Goal: Check status: Check status

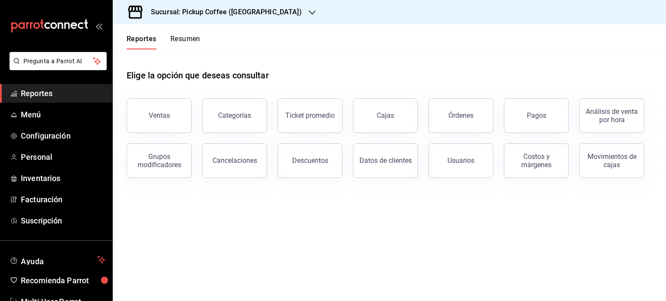
click at [72, 87] on link "Reportes" at bounding box center [56, 93] width 112 height 19
click at [58, 99] on span "Reportes" at bounding box center [63, 94] width 85 height 12
click at [186, 35] on button "Resumen" at bounding box center [185, 42] width 30 height 15
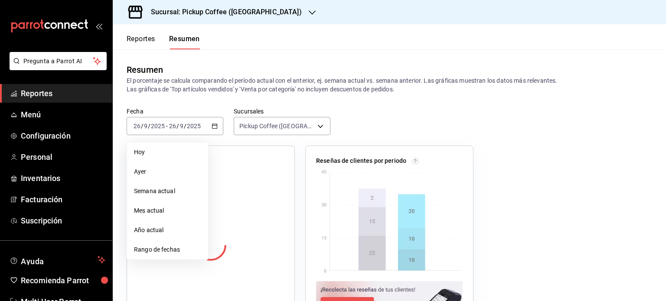
click at [170, 167] on li "Ayer" at bounding box center [167, 172] width 81 height 20
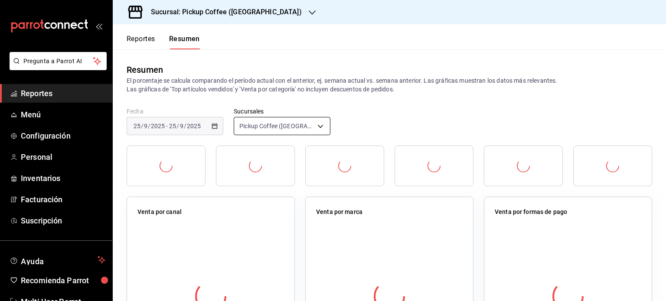
click at [319, 131] on body "Pregunta a Parrot AI Reportes Menú Configuración Personal Inventarios Facturaci…" at bounding box center [333, 150] width 666 height 301
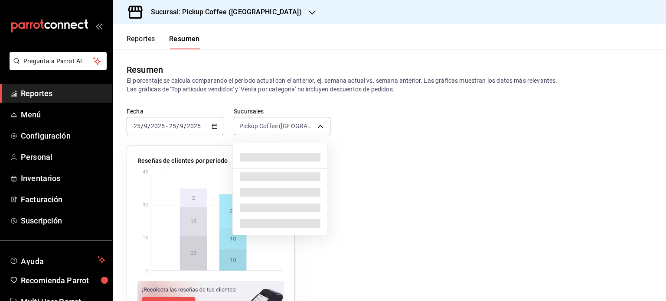
click at [279, 14] on div at bounding box center [333, 150] width 666 height 301
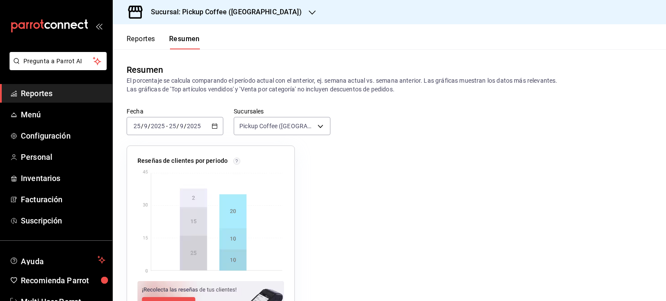
click at [309, 8] on div at bounding box center [312, 12] width 7 height 9
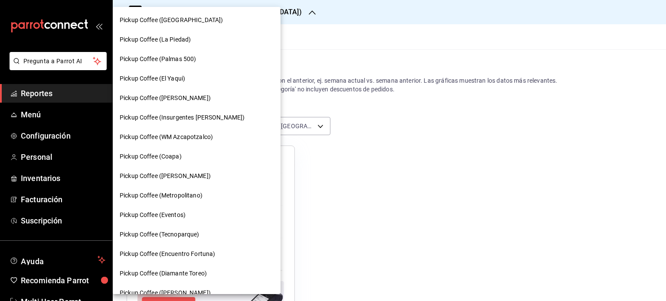
click at [188, 154] on div "Pickup Coffee (Coapa)" at bounding box center [197, 156] width 154 height 9
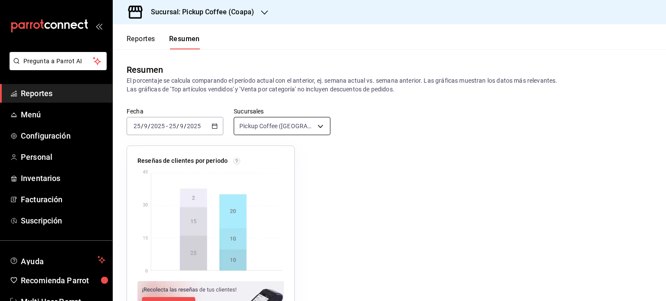
click at [316, 127] on body "Pregunta a Parrot AI Reportes Menú Configuración Personal Inventarios Facturaci…" at bounding box center [333, 150] width 666 height 301
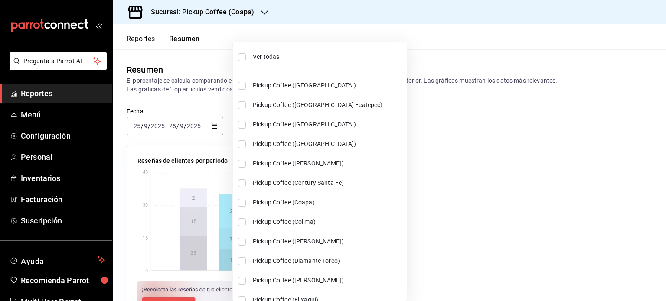
click at [242, 200] on input "checkbox" at bounding box center [242, 203] width 8 height 8
checkbox input "true"
type input "[object Object],[object Object]"
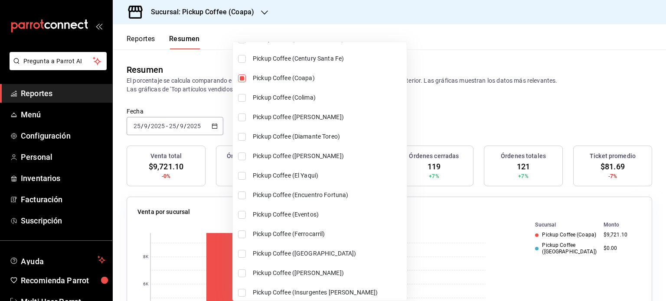
click at [406, 91] on div at bounding box center [333, 150] width 666 height 301
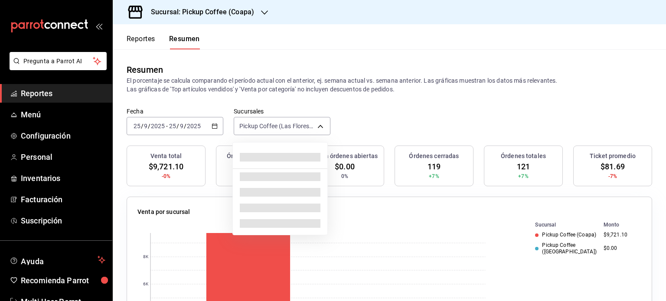
click at [313, 122] on body "Pregunta a Parrot AI Reportes Menú Configuración Personal Inventarios Facturaci…" at bounding box center [333, 150] width 666 height 301
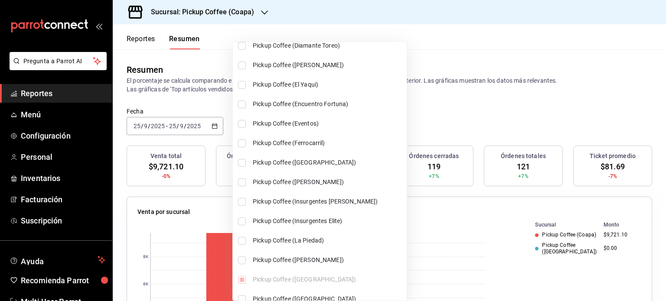
scroll to position [216, 0]
click at [239, 163] on input "checkbox" at bounding box center [242, 163] width 8 height 8
checkbox input "true"
type input "[object Object],[object Object],[object Object]"
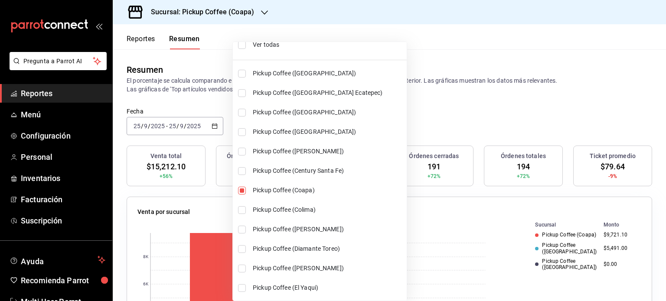
scroll to position [0, 0]
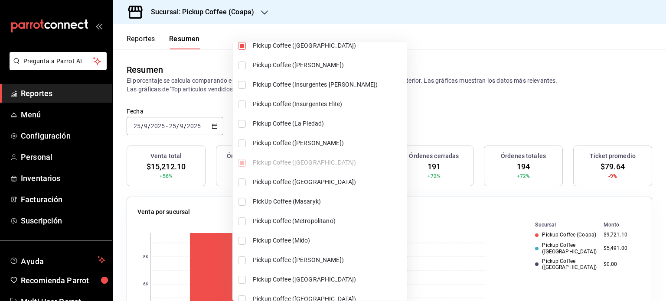
click at [243, 166] on div "Ver todas Pickup Coffee (Alamedas) Pickup Coffee ([GEOGRAPHIC_DATA] Ecatepec) P…" at bounding box center [320, 167] width 174 height 909
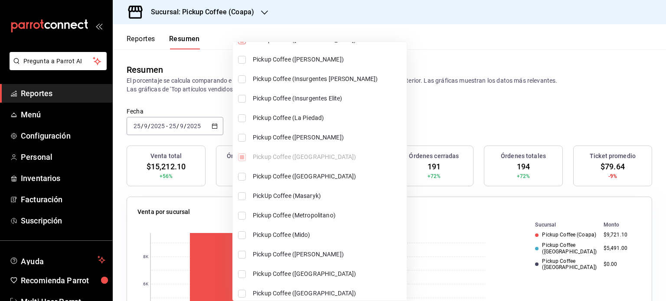
click at [414, 83] on div at bounding box center [333, 150] width 666 height 301
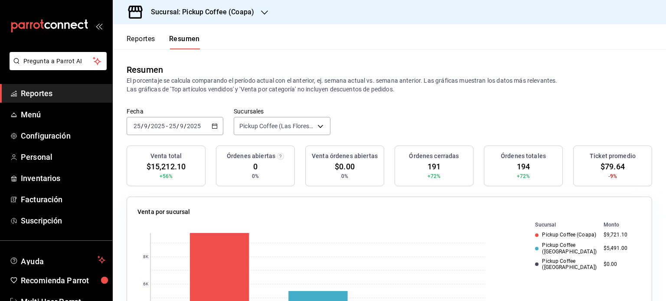
click at [264, 14] on icon "button" at bounding box center [264, 12] width 7 height 4
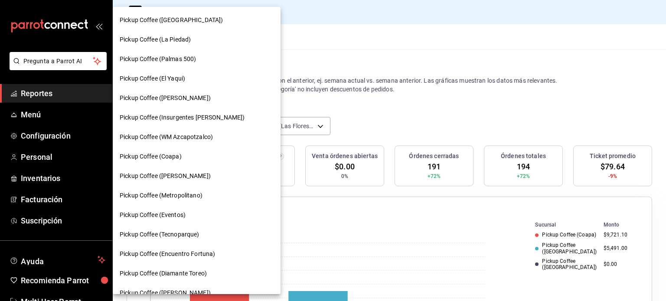
click at [196, 159] on div "Pickup Coffee (Coapa)" at bounding box center [197, 156] width 154 height 9
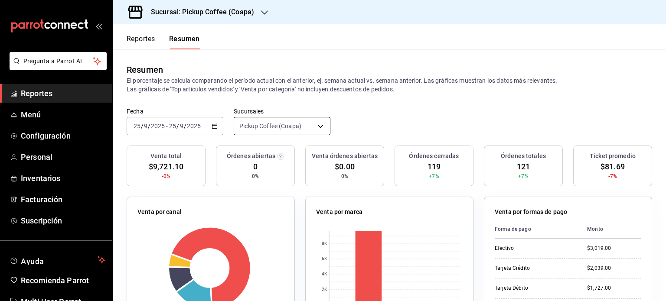
click at [319, 123] on body "Pregunta a Parrot AI Reportes Menú Configuración Personal Inventarios Facturaci…" at bounding box center [333, 150] width 666 height 301
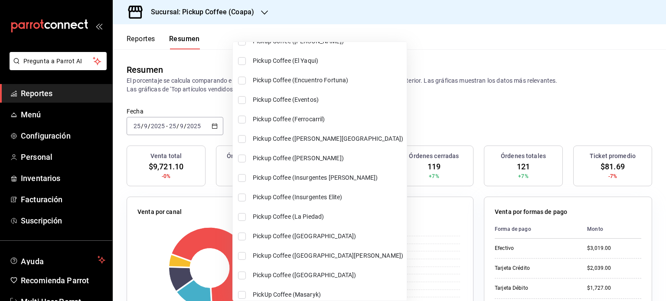
click at [239, 147] on div "Ver todas Pickup Coffee (Alamedas) Pickup Coffee ([GEOGRAPHIC_DATA] Ecatepec) P…" at bounding box center [320, 260] width 174 height 909
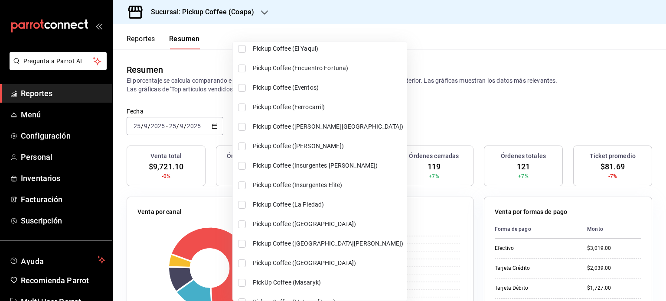
click at [242, 129] on input "checkbox" at bounding box center [242, 127] width 8 height 8
checkbox input "true"
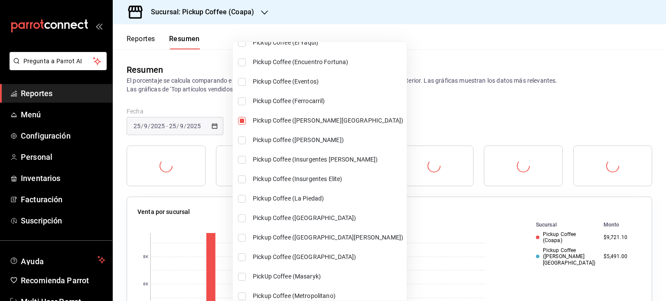
scroll to position [258, 0]
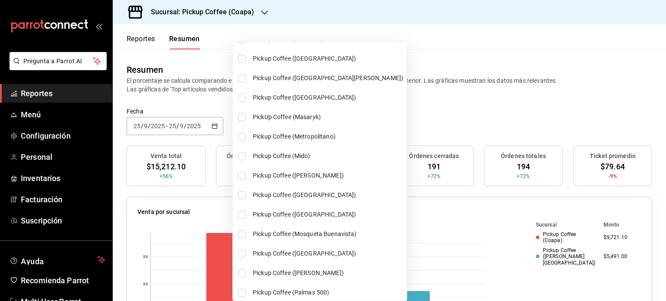
click at [240, 184] on li "Pickup Coffee ([PERSON_NAME])" at bounding box center [320, 176] width 174 height 20
type input "[object Object],[object Object],[object Object]"
checkbox input "true"
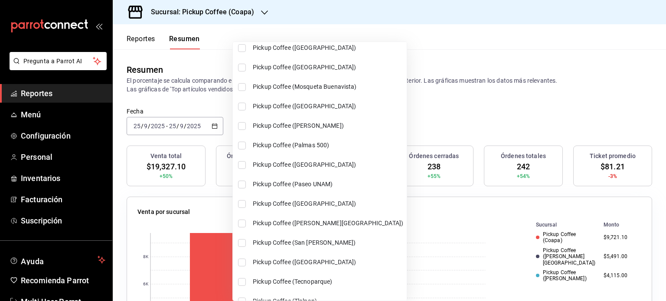
click at [239, 183] on input "checkbox" at bounding box center [242, 185] width 8 height 8
checkbox input "true"
type input "[object Object],[object Object],[object Object],[object Object]"
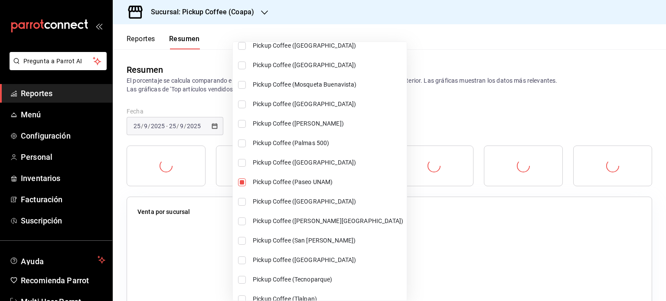
click at [241, 198] on input "checkbox" at bounding box center [242, 202] width 8 height 8
checkbox input "true"
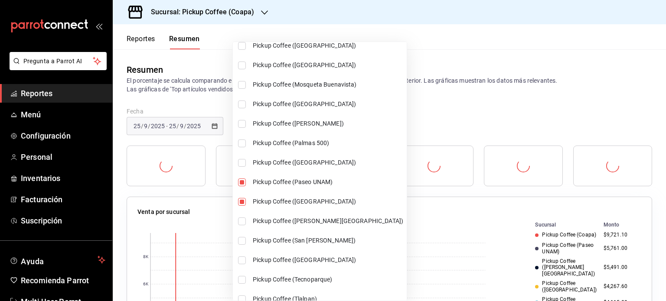
scroll to position [600, 0]
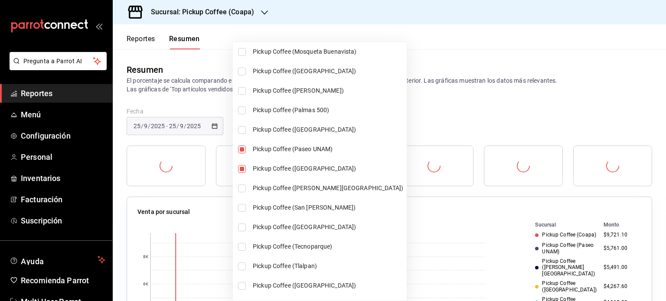
click at [242, 179] on li "Pickup Coffee ([PERSON_NAME][GEOGRAPHIC_DATA])" at bounding box center [320, 189] width 174 height 20
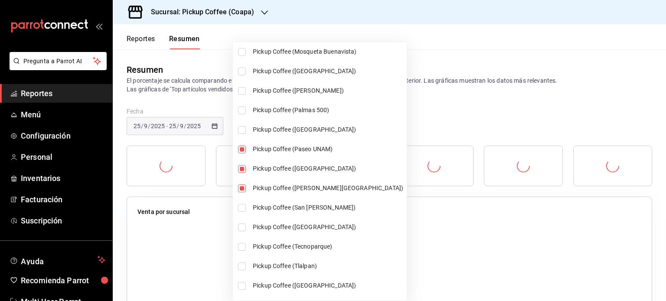
type input "[object Object],[object Object],[object Object],[object Object],[object Object]…"
checkbox input "true"
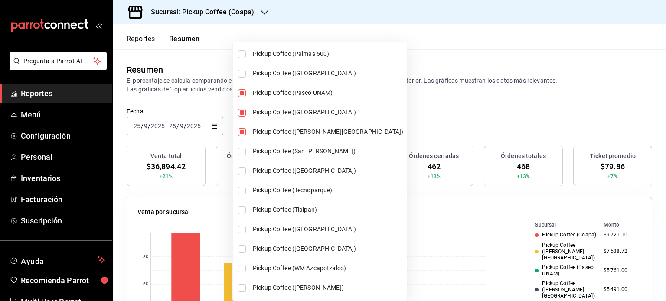
click at [243, 228] on input "checkbox" at bounding box center [242, 230] width 8 height 8
checkbox input "true"
type input "[object Object],[object Object],[object Object],[object Object],[object Object]…"
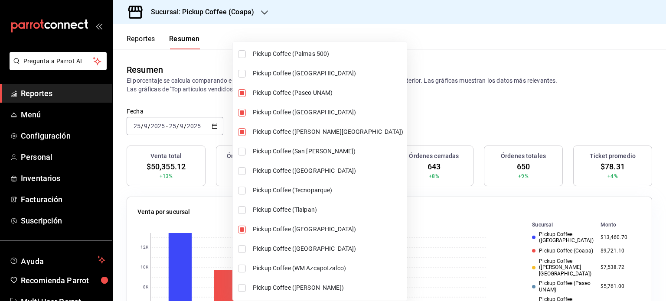
click at [433, 108] on div at bounding box center [333, 150] width 666 height 301
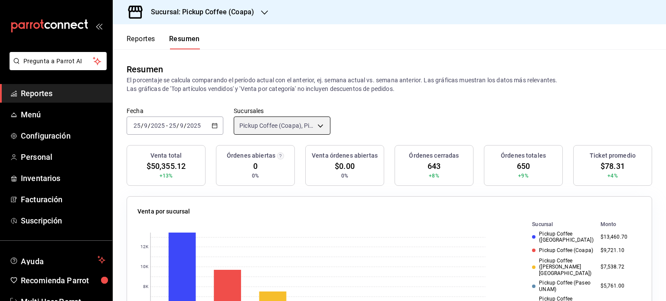
scroll to position [0, 0]
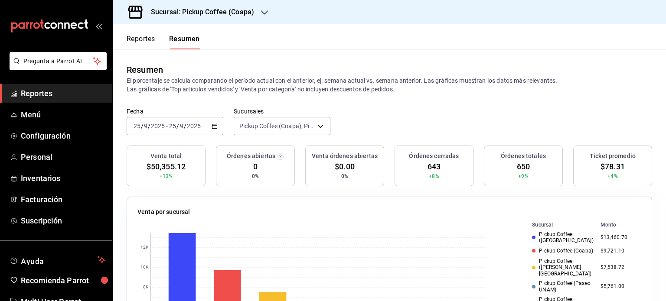
click at [262, 10] on icon "button" at bounding box center [264, 12] width 7 height 7
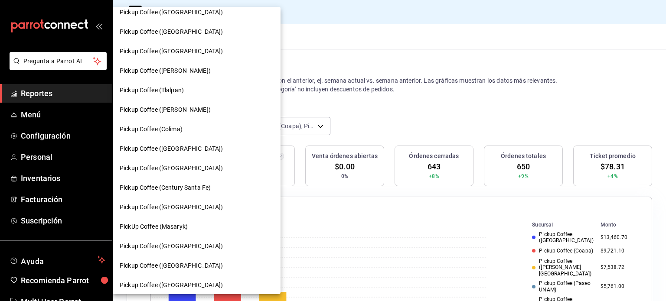
scroll to position [597, 0]
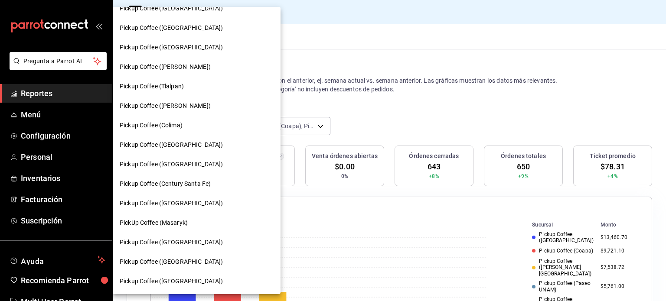
click at [392, 95] on div at bounding box center [333, 150] width 666 height 301
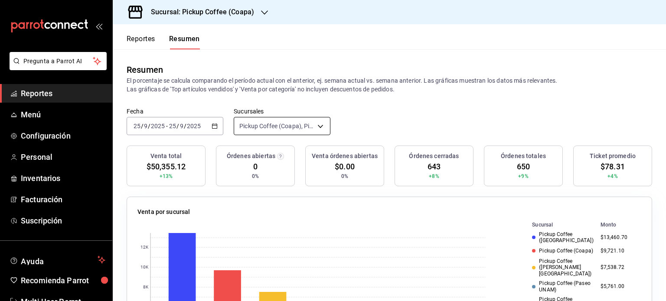
click at [320, 124] on body "Pregunta a Parrot AI Reportes Menú Configuración Personal Inventarios Facturaci…" at bounding box center [333, 150] width 666 height 301
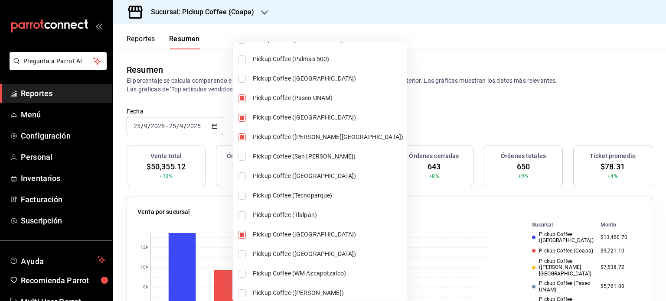
scroll to position [656, 0]
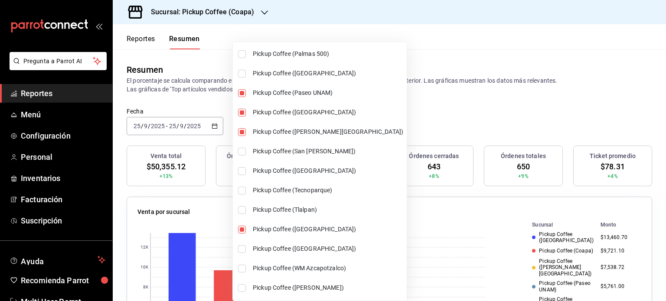
click at [242, 208] on input "checkbox" at bounding box center [242, 210] width 8 height 8
checkbox input "true"
type input "[object Object],[object Object],[object Object],[object Object],[object Object]…"
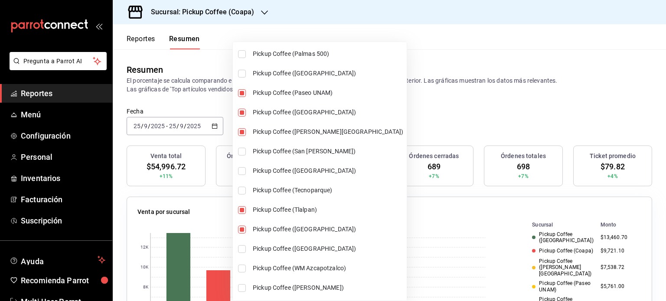
click at [493, 96] on div at bounding box center [333, 150] width 666 height 301
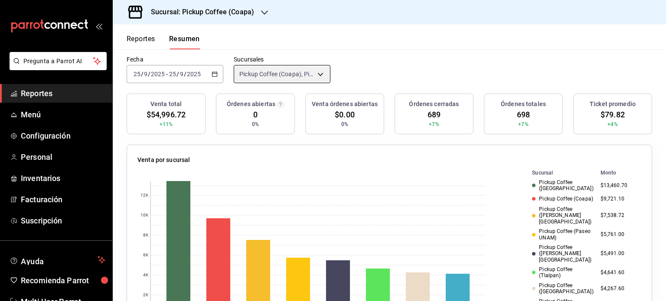
scroll to position [52, 0]
click at [213, 75] on icon "button" at bounding box center [215, 74] width 6 height 6
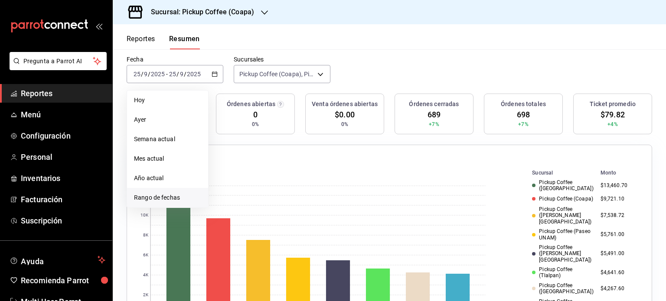
click at [167, 196] on span "Rango de fechas" at bounding box center [167, 197] width 67 height 9
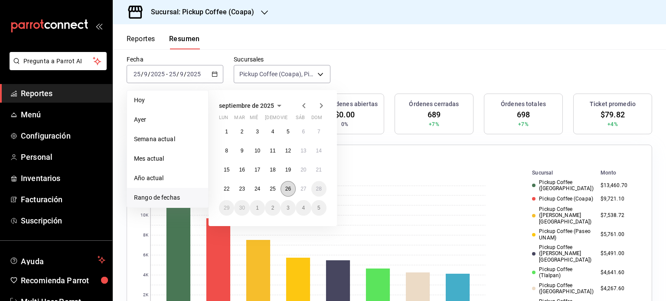
click at [289, 187] on abbr "26" at bounding box center [288, 189] width 6 height 6
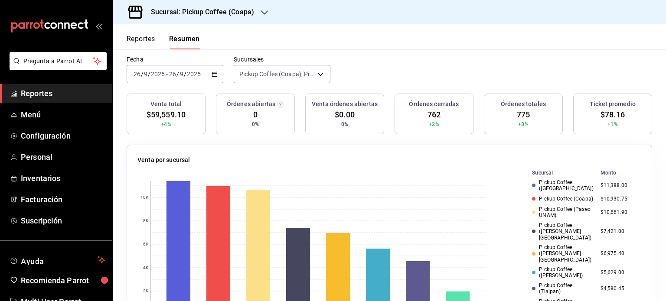
click at [456, 65] on div "Fecha 2025-09-26 26 / 9 / 2025 - 2025-09-26 26 / 9 / 2025 Sucursales Pickup Cof…" at bounding box center [389, 75] width 553 height 38
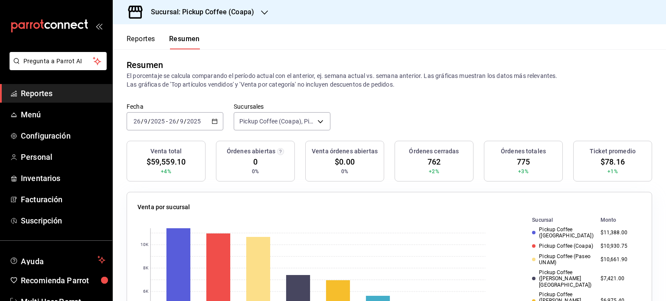
scroll to position [0, 0]
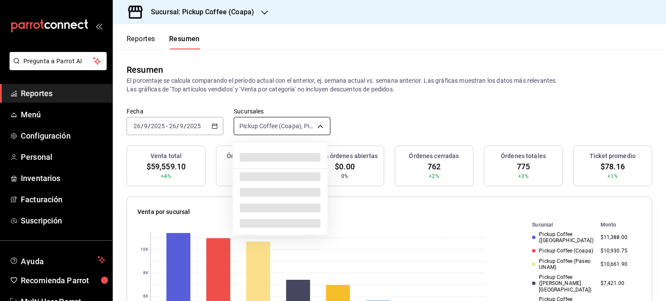
click at [324, 130] on body "Pregunta a Parrot AI Reportes Menú Configuración Personal Inventarios Facturaci…" at bounding box center [333, 150] width 666 height 301
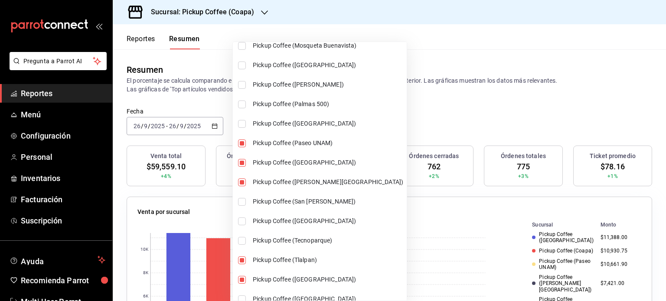
click at [244, 180] on input "checkbox" at bounding box center [242, 183] width 8 height 8
checkbox input "false"
type input "[object Object],[object Object],[object Object],[object Object],[object Object]…"
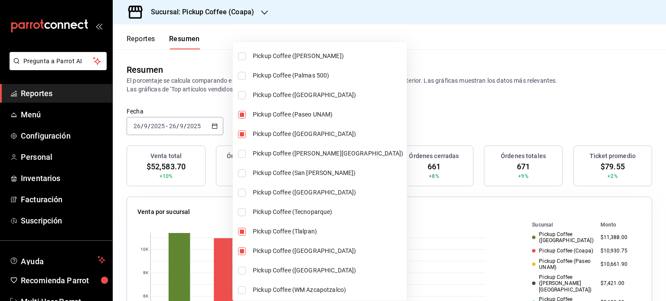
scroll to position [656, 0]
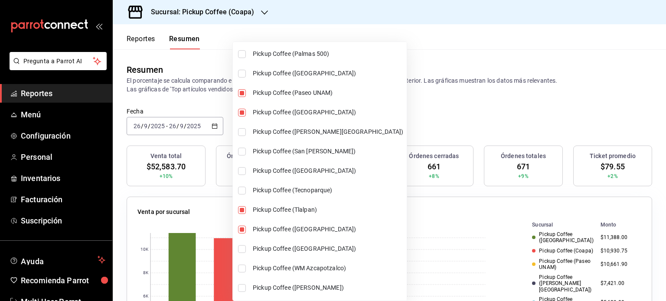
click at [241, 154] on input "checkbox" at bounding box center [242, 152] width 8 height 8
checkbox input "true"
type input "[object Object],[object Object],[object Object],[object Object],[object Object]…"
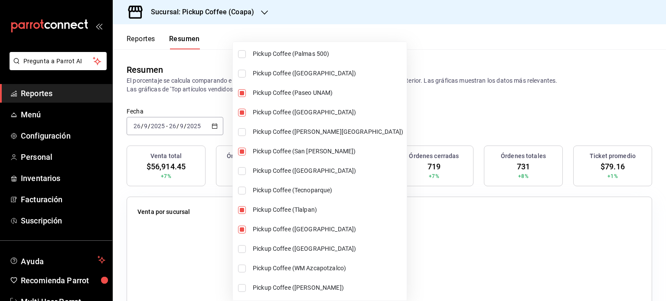
click at [470, 116] on div at bounding box center [333, 150] width 666 height 301
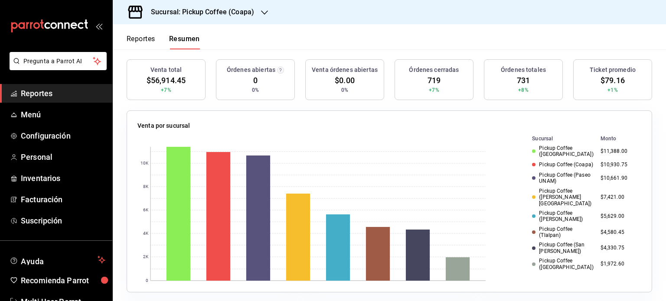
scroll to position [87, 0]
